Goal: Information Seeking & Learning: Learn about a topic

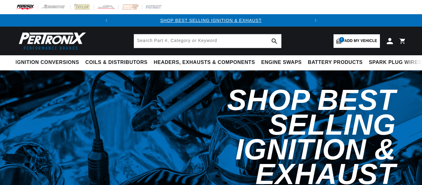
select select "1970"
select select "Pontiac"
select select "GTO"
select select "400cid-6.6L"
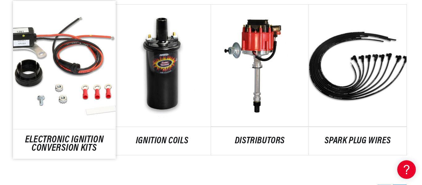
scroll to position [0, 187]
click at [65, 136] on link "ELECTRONIC IGNITION CONVERSION KITS" at bounding box center [64, 144] width 103 height 17
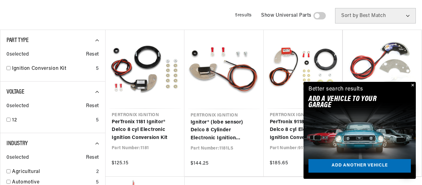
scroll to position [0, 187]
click at [411, 86] on button "Close" at bounding box center [411, 85] width 7 height 7
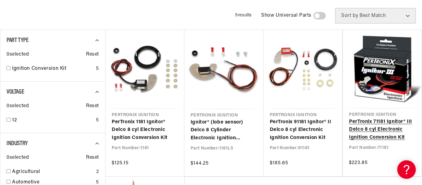
scroll to position [0, 0]
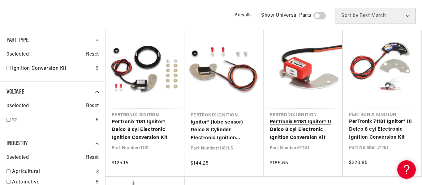
click at [289, 125] on link "PerTronix 91181 Ignitor® II Delco 8 cyl Electronic Ignition Conversion Kit" at bounding box center [303, 130] width 66 height 24
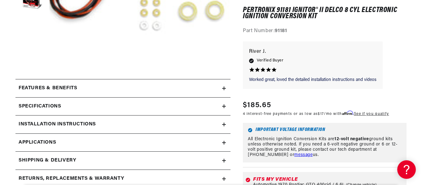
scroll to position [223, 0]
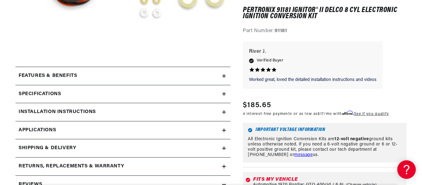
click at [222, 113] on icon at bounding box center [224, 112] width 4 height 4
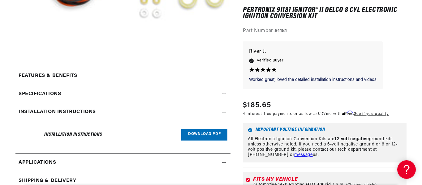
scroll to position [0, 0]
click at [207, 134] on link "Download PDF" at bounding box center [204, 135] width 46 height 11
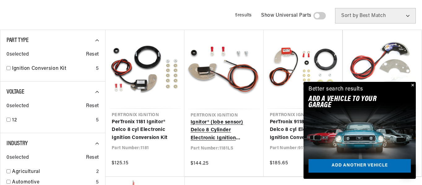
scroll to position [0, 187]
click at [207, 123] on link "Ignitor® (lobe sensor) Delco 8 Cylinder Electronic Ignition Conversion Kit" at bounding box center [223, 131] width 67 height 24
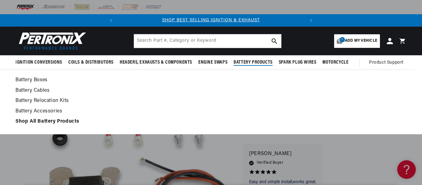
click at [166, 94] on link "Battery Cables" at bounding box center [210, 91] width 391 height 9
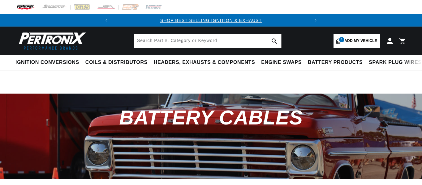
select select "RideType"
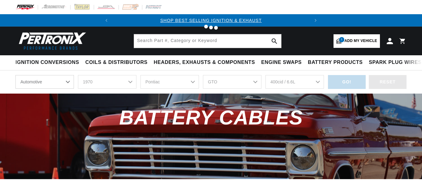
select select "1970"
select select "Pontiac"
select select "GTO"
select select "400cid-6.6L"
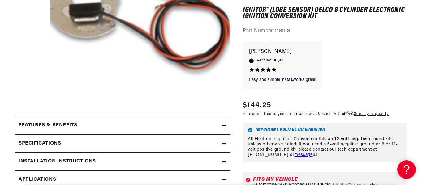
scroll to position [186, 0]
